Goal: Find specific page/section: Find specific page/section

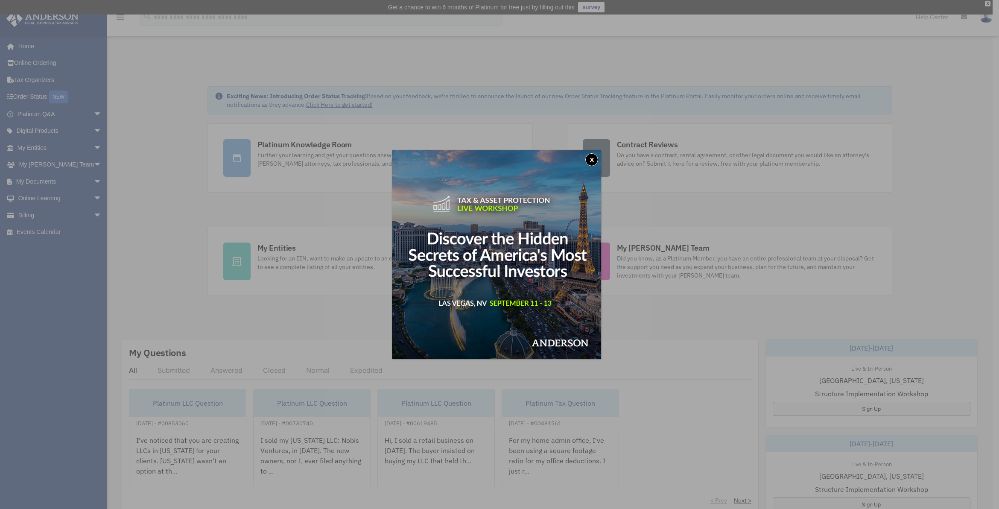
click at [597, 161] on button "x" at bounding box center [591, 159] width 13 height 13
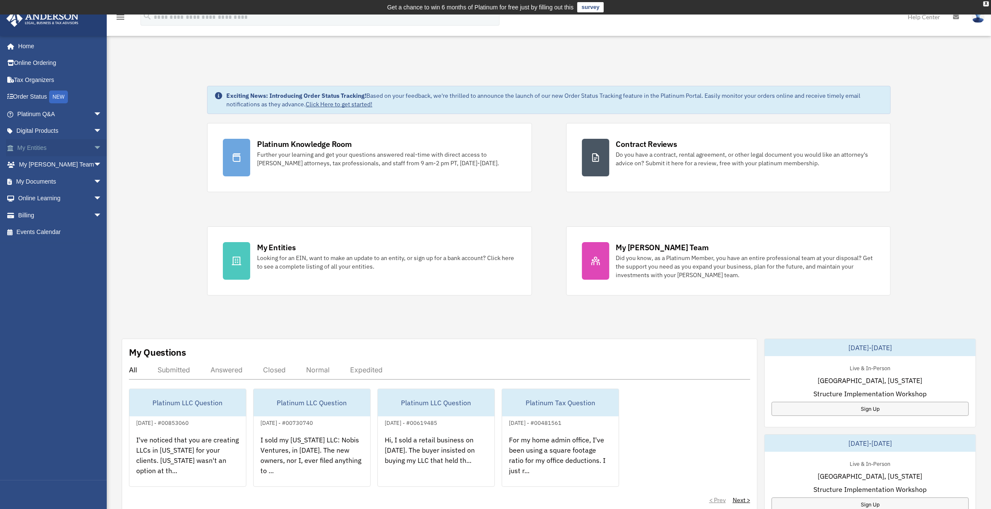
click at [35, 146] on link "My Entities arrow_drop_down" at bounding box center [60, 147] width 109 height 17
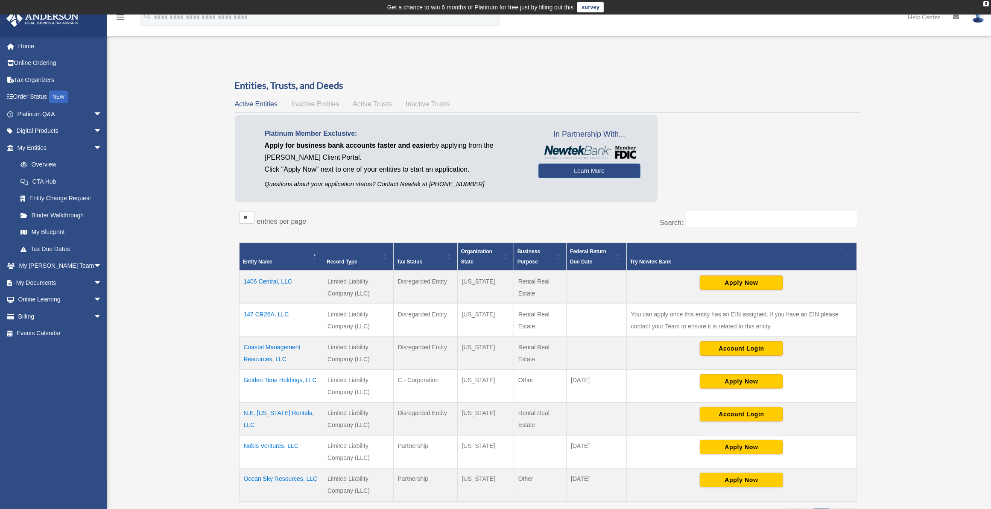
click at [262, 312] on td "147 CR26A, LLC" at bounding box center [281, 319] width 84 height 33
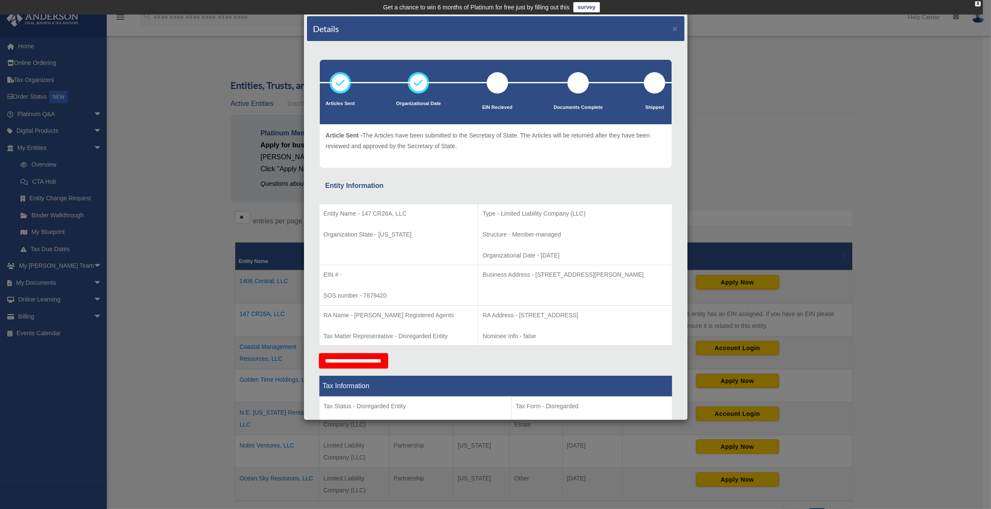
click at [155, 367] on div "Details × Articles Sent Organizational Date" at bounding box center [495, 254] width 991 height 509
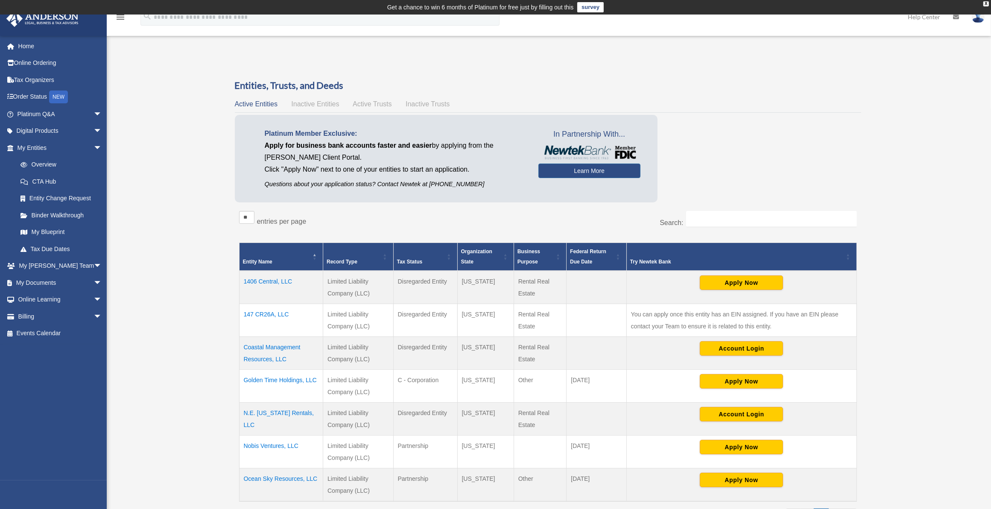
click at [302, 317] on td "147 CR26A, LLC" at bounding box center [281, 319] width 84 height 33
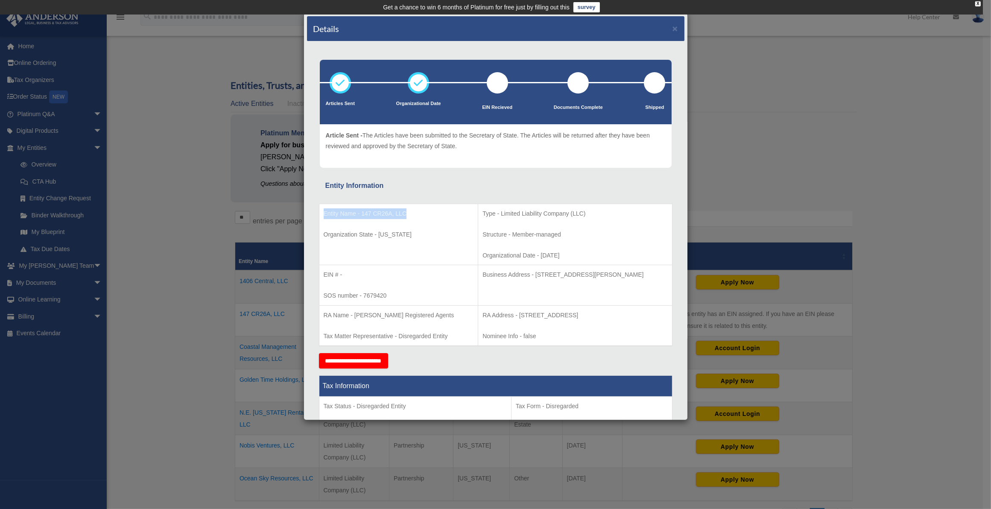
drag, startPoint x: 406, startPoint y: 210, endPoint x: 293, endPoint y: 203, distance: 113.8
click at [293, 203] on div "Details × Articles Sent Organizational Date" at bounding box center [495, 254] width 991 height 509
copy div "Entity Name - 147 CR26A, LLC"
click at [419, 211] on p "Entity Name - 147 CR26A, LLC" at bounding box center [399, 213] width 150 height 11
drag, startPoint x: 419, startPoint y: 211, endPoint x: 287, endPoint y: 216, distance: 131.6
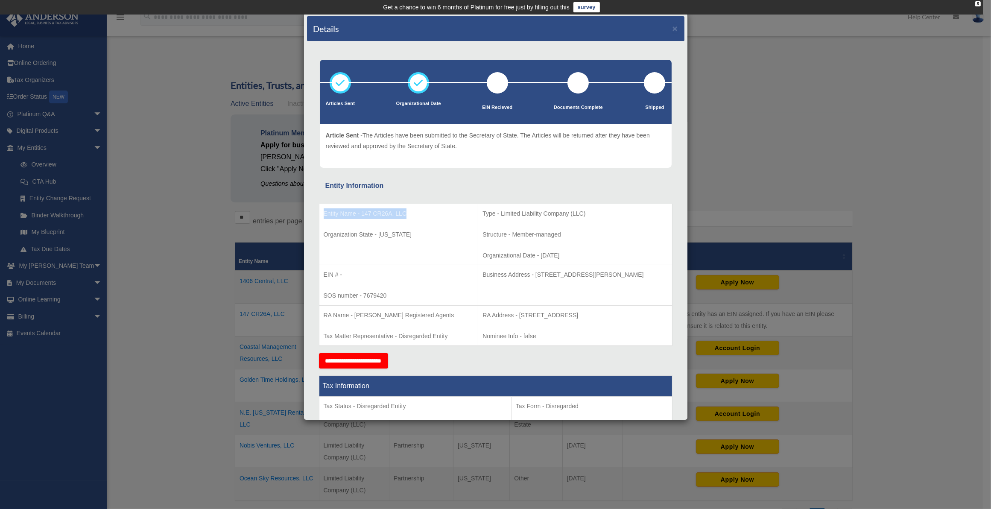
click at [287, 216] on div "Details × Articles Sent Organizational Date" at bounding box center [495, 254] width 991 height 509
copy div "Entity Name - 147 CR26A, LLC"
click at [672, 26] on button "×" at bounding box center [675, 28] width 6 height 9
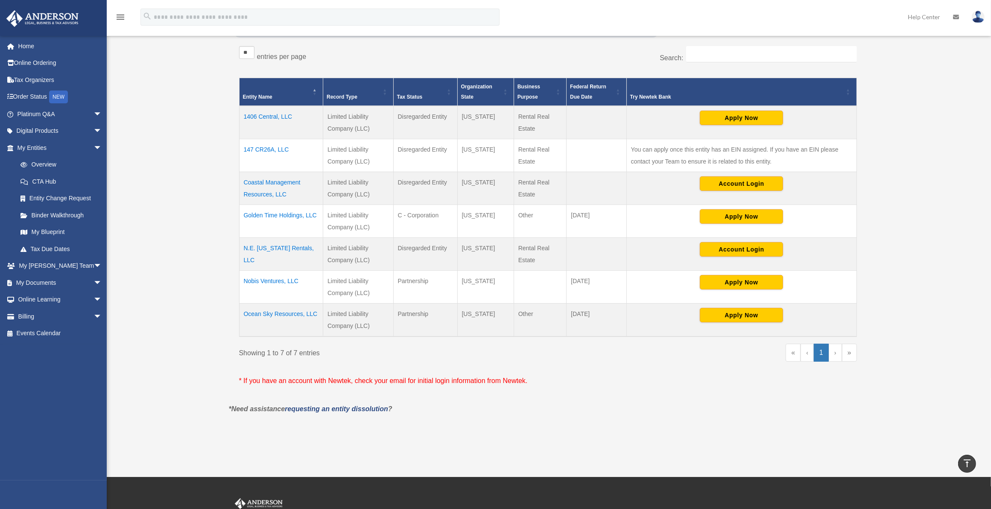
scroll to position [124, 0]
